Goal: Task Accomplishment & Management: Complete application form

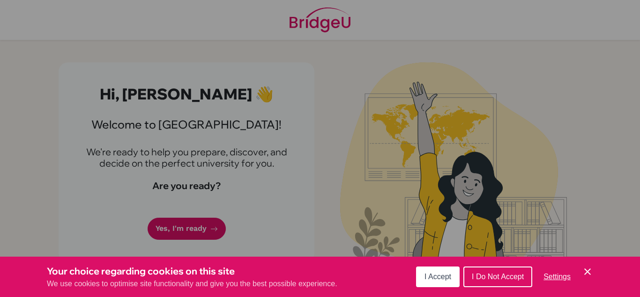
click at [442, 278] on span "I Accept" at bounding box center [437, 276] width 27 height 8
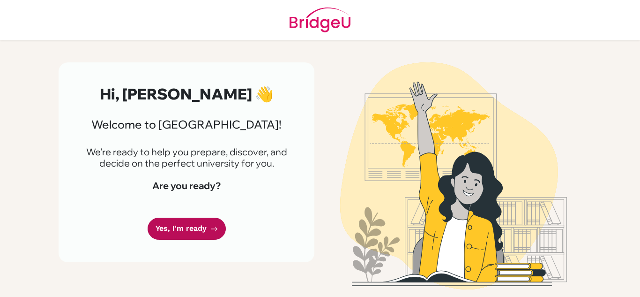
click at [187, 224] on link "Yes, I'm ready" at bounding box center [187, 228] width 78 height 22
